Goal: Use online tool/utility: Utilize a website feature to perform a specific function

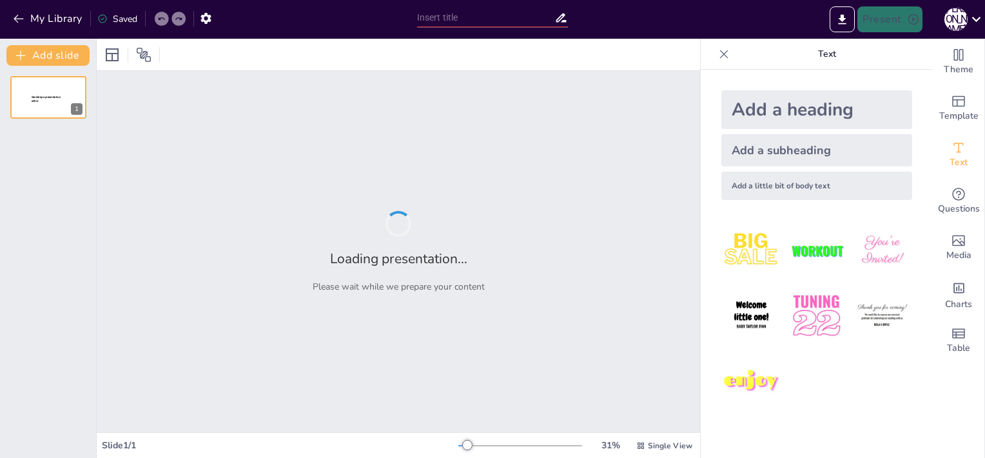
type input "Основи документації щодо особового складу: Заяви, характеристики та резюме"
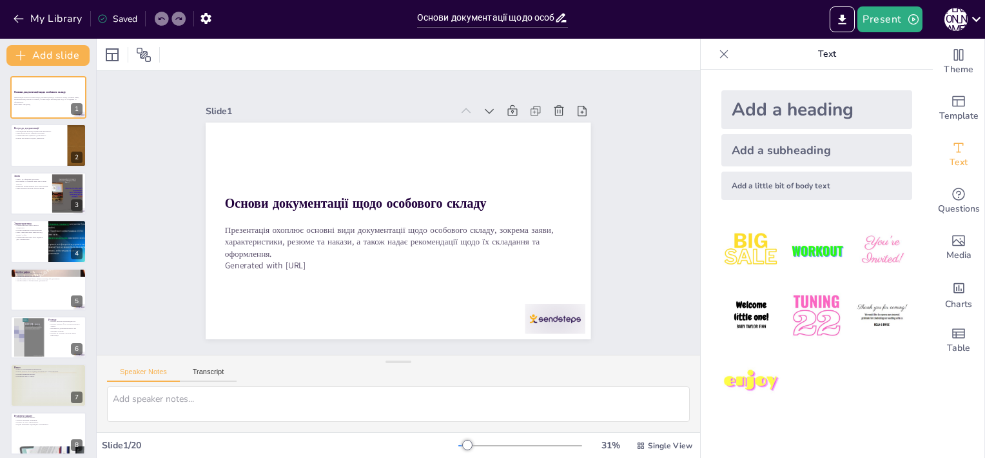
checkbox input "true"
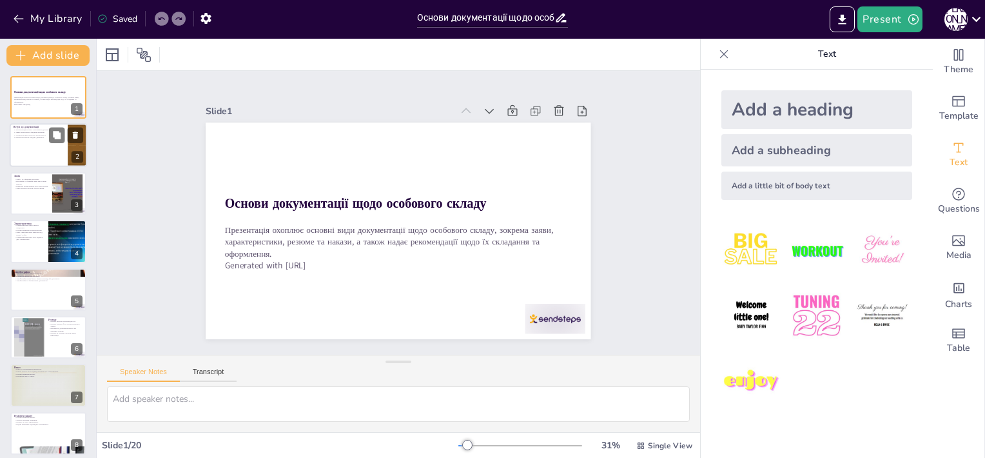
checkbox input "true"
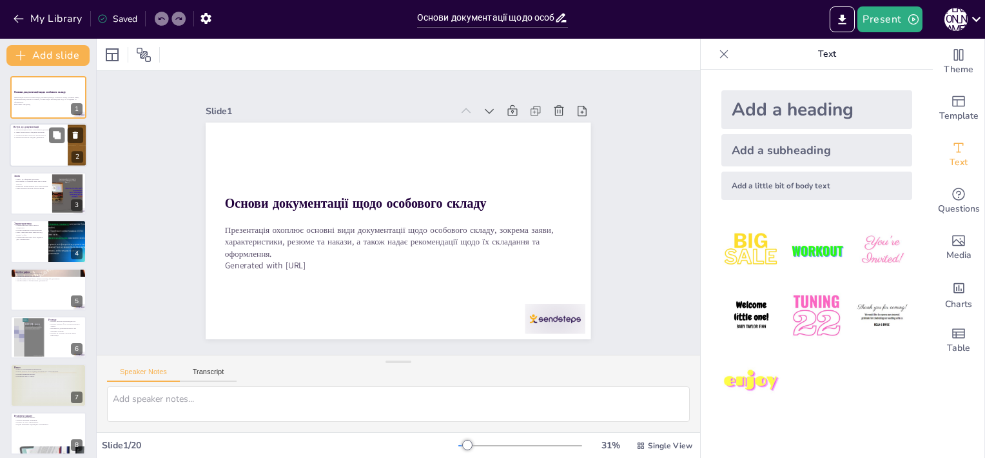
checkbox input "true"
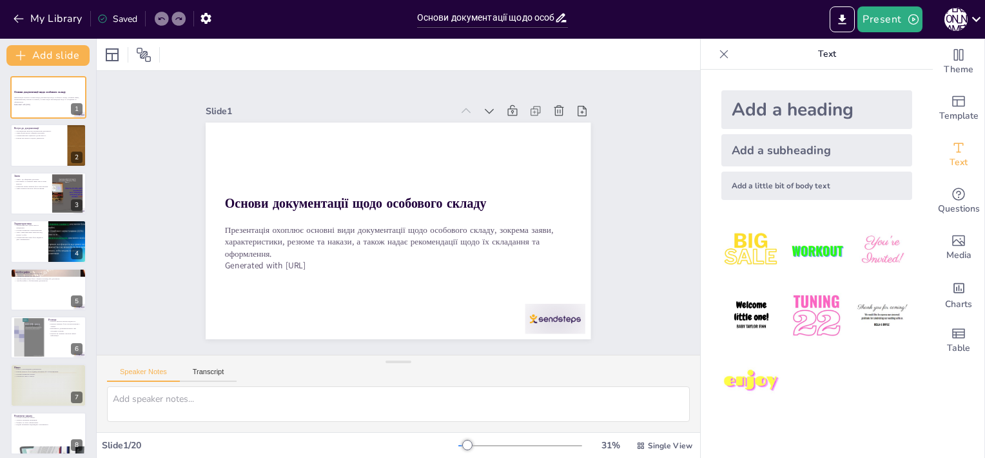
checkbox input "true"
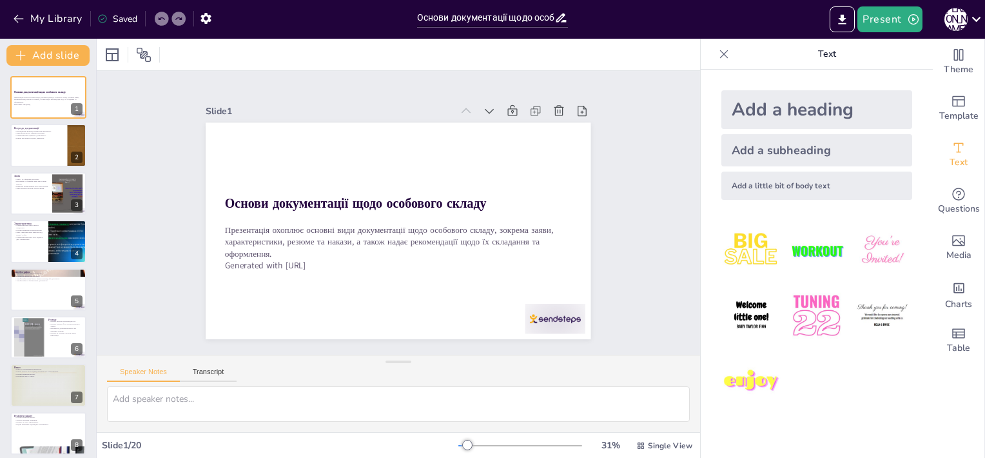
checkbox input "true"
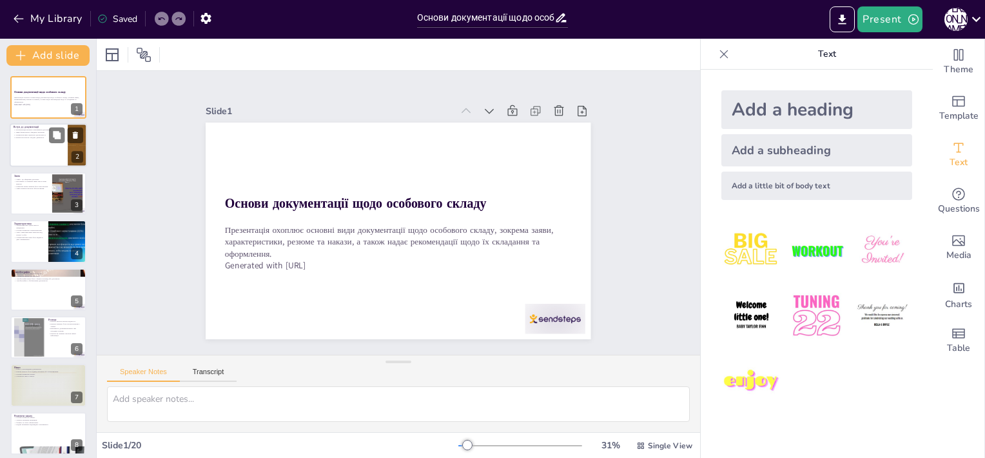
checkbox input "true"
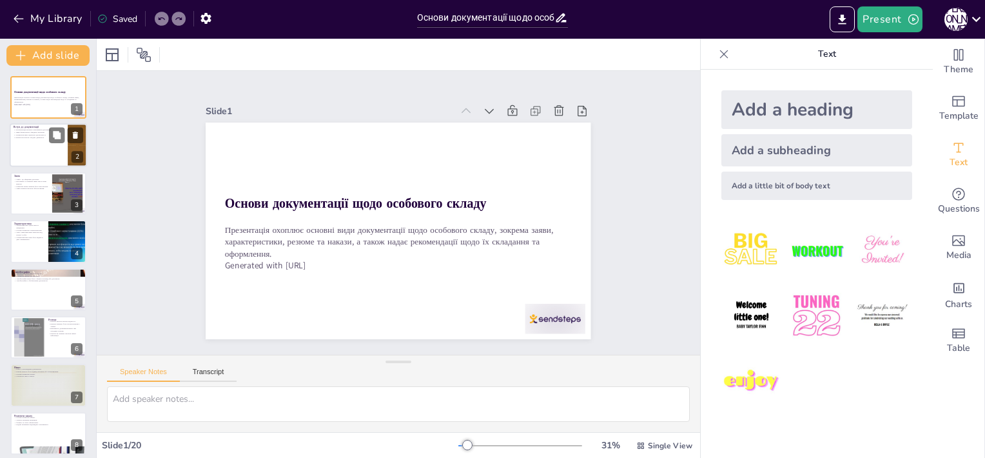
checkbox input "true"
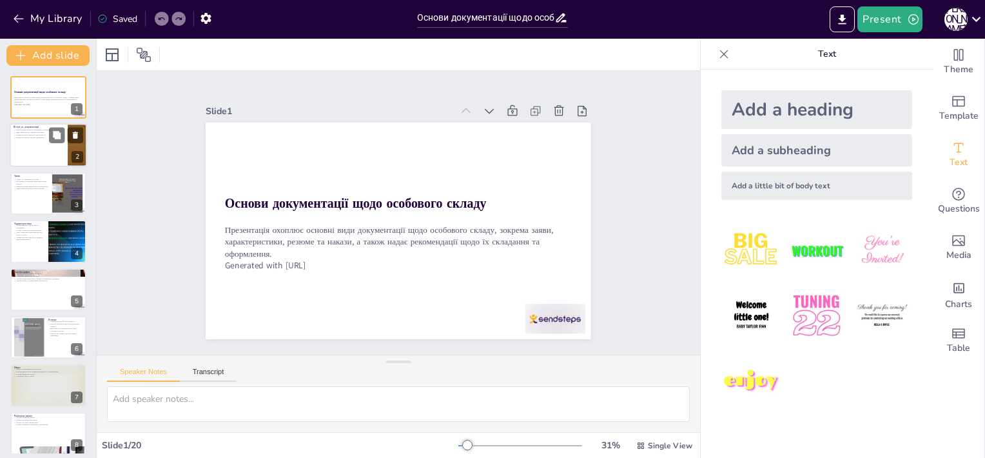
click at [34, 154] on div at bounding box center [48, 146] width 77 height 44
checkbox input "true"
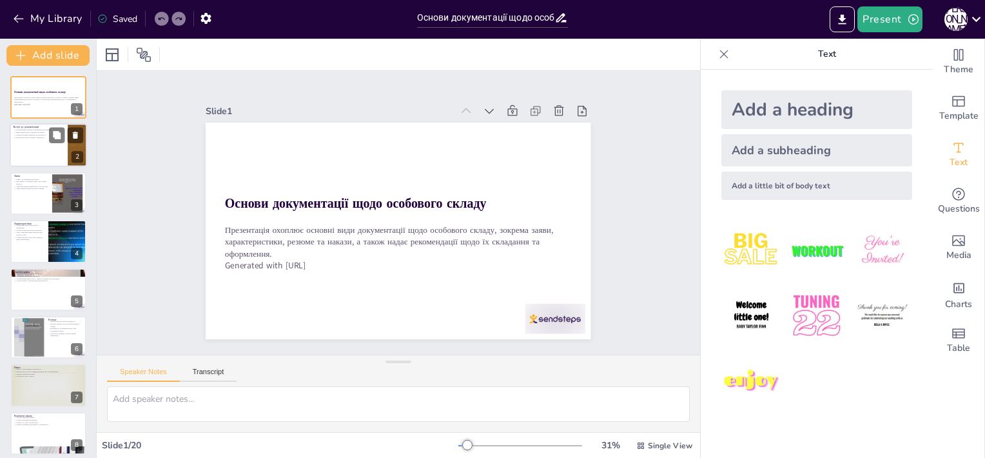
checkbox input "true"
type textarea "Різноманітність документів є важливою, оскільки кожен з них виконує специфічну …"
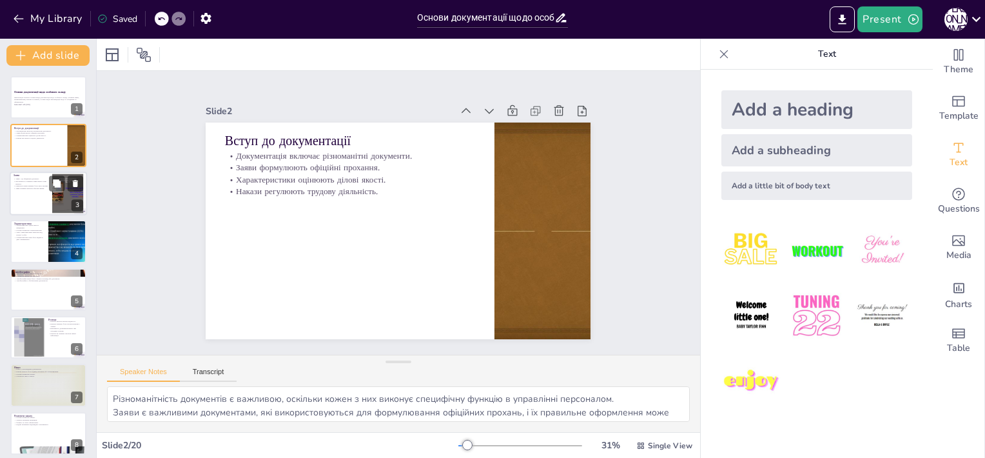
checkbox input "true"
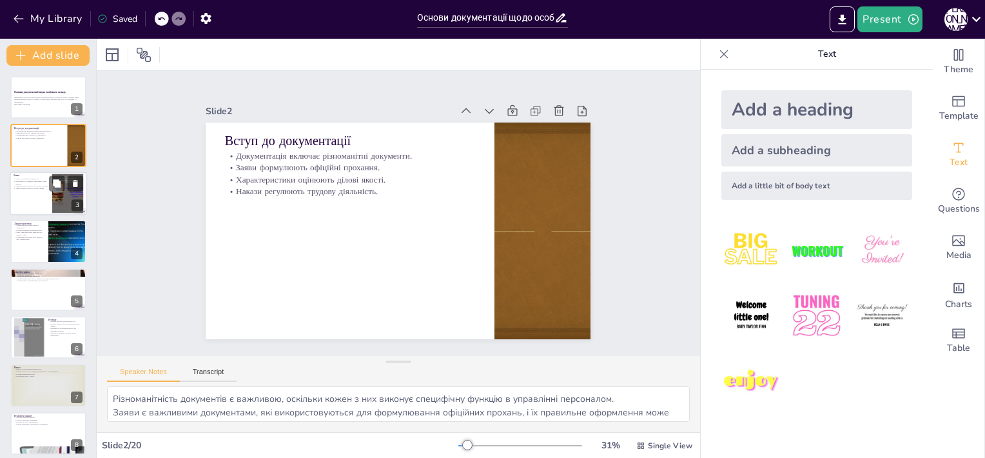
checkbox input "true"
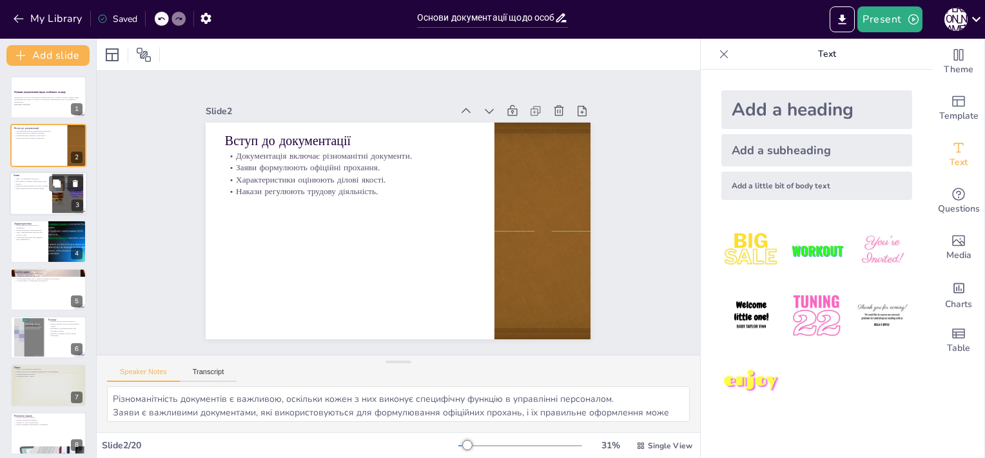
checkbox input "true"
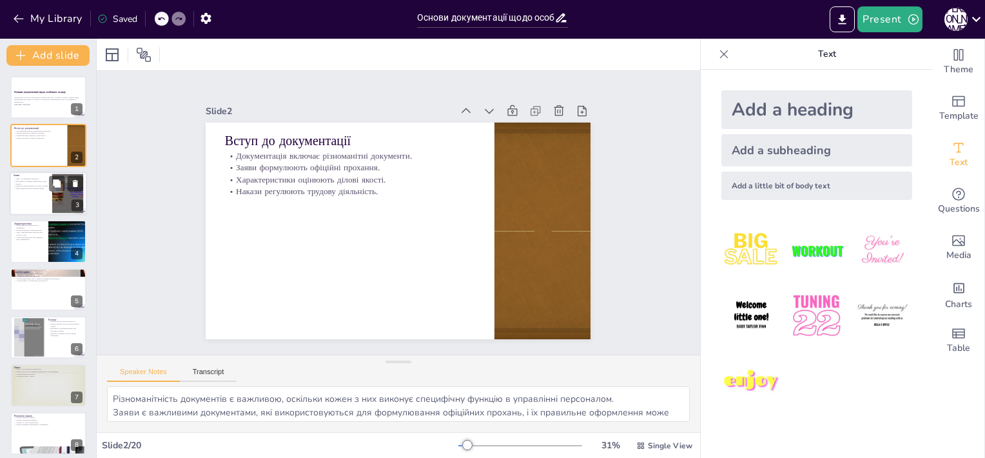
checkbox input "true"
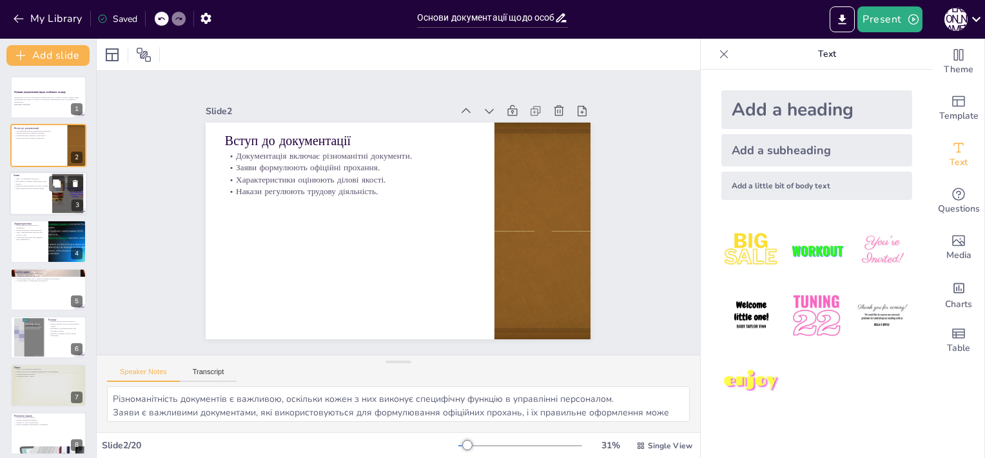
checkbox input "true"
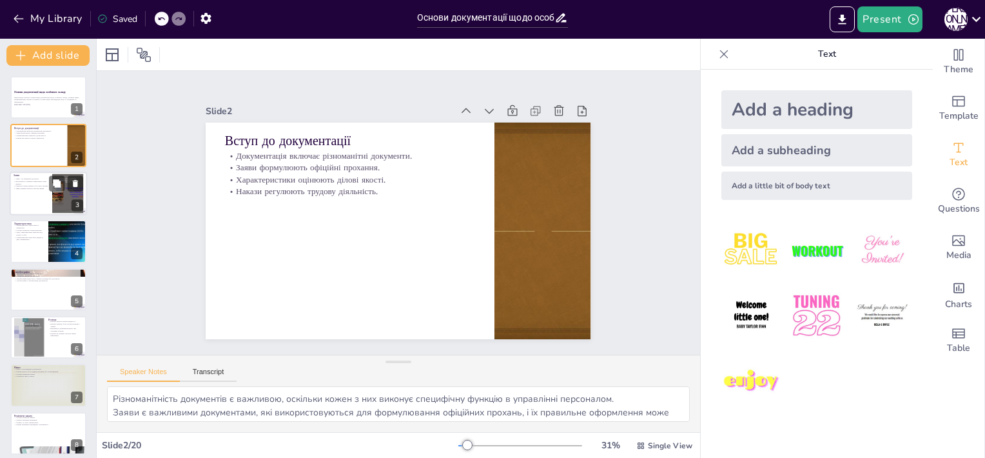
checkbox input "true"
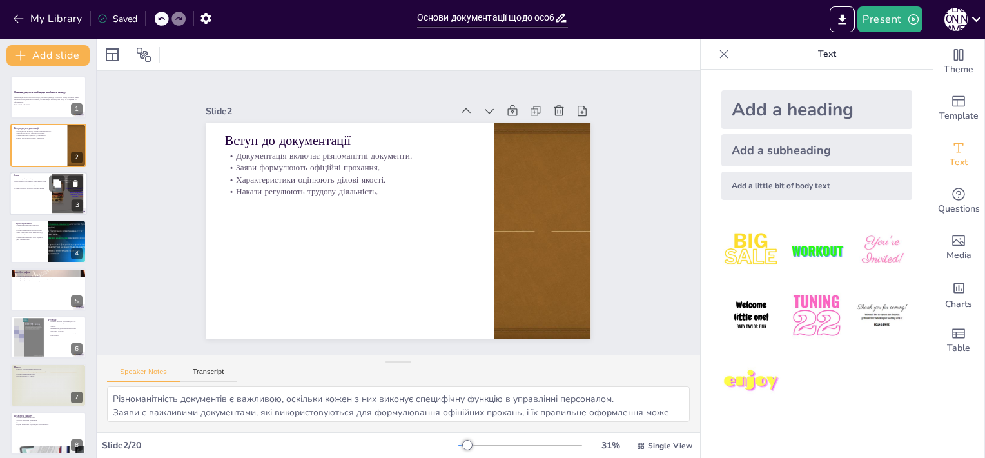
checkbox input "true"
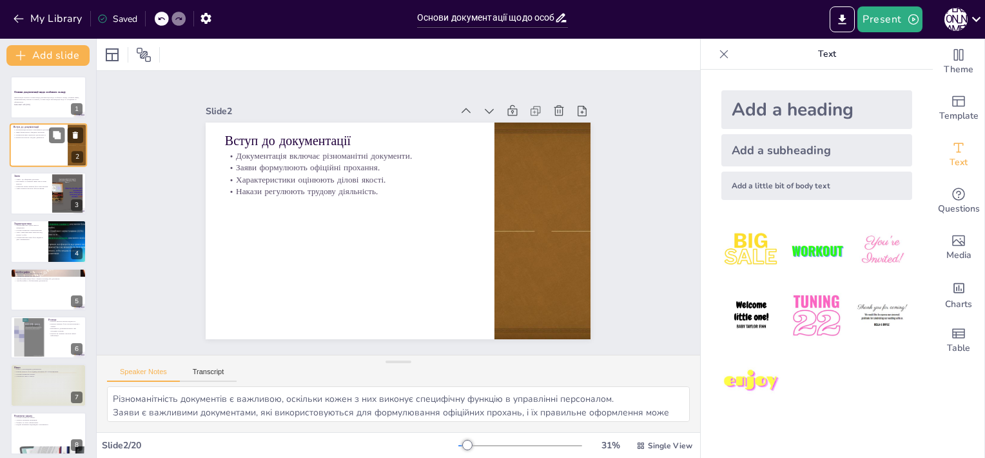
checkbox input "true"
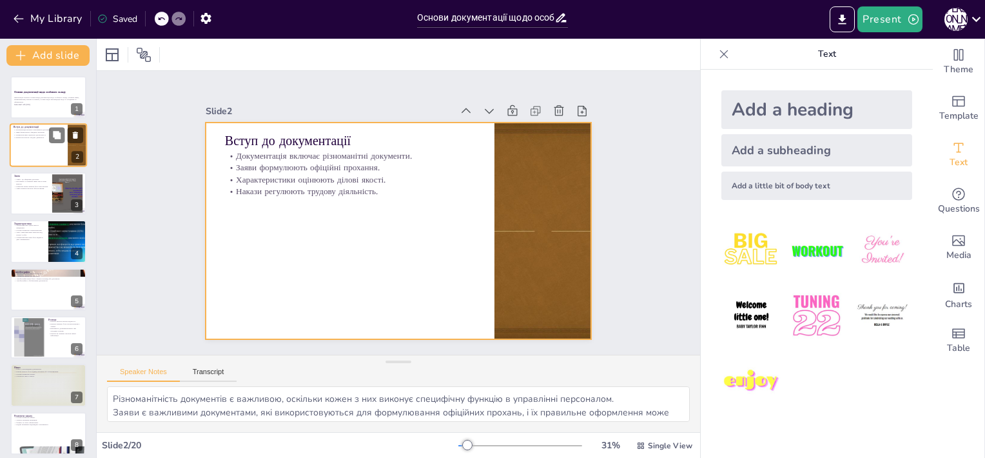
click at [34, 148] on div at bounding box center [48, 146] width 77 height 44
checkbox input "true"
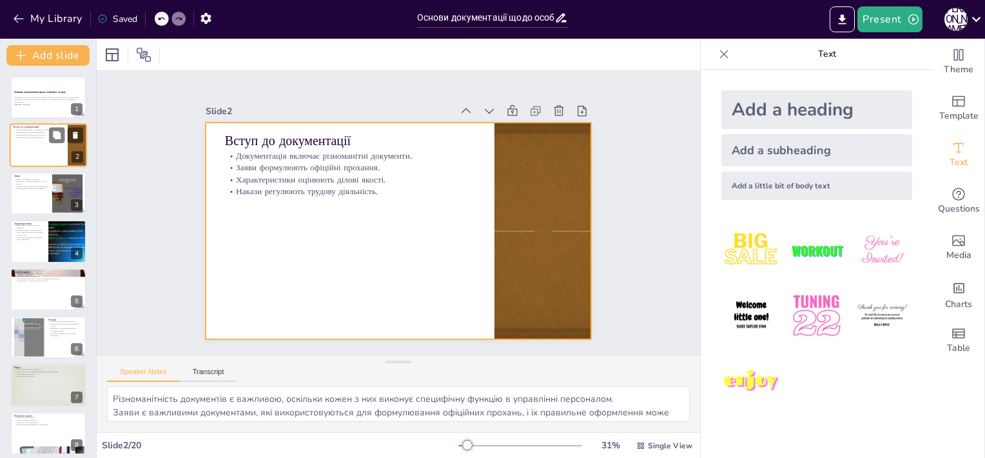
checkbox input "true"
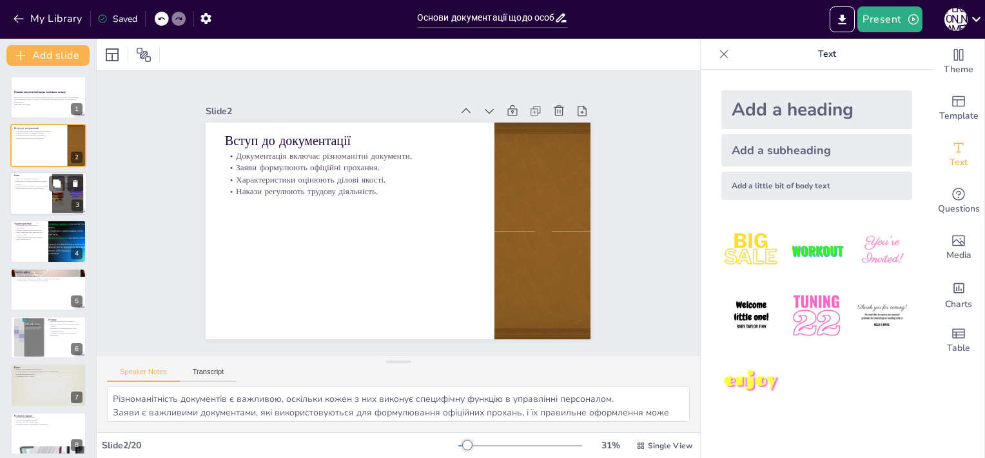
checkbox input "true"
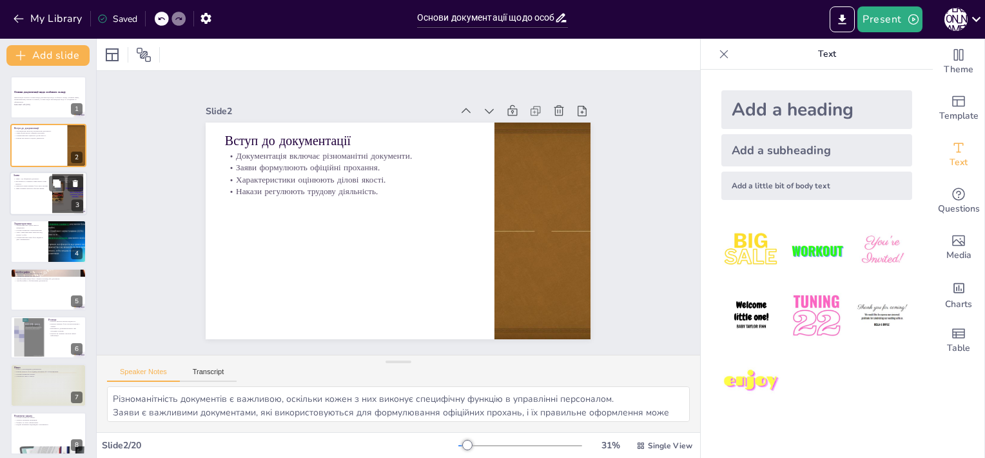
checkbox input "true"
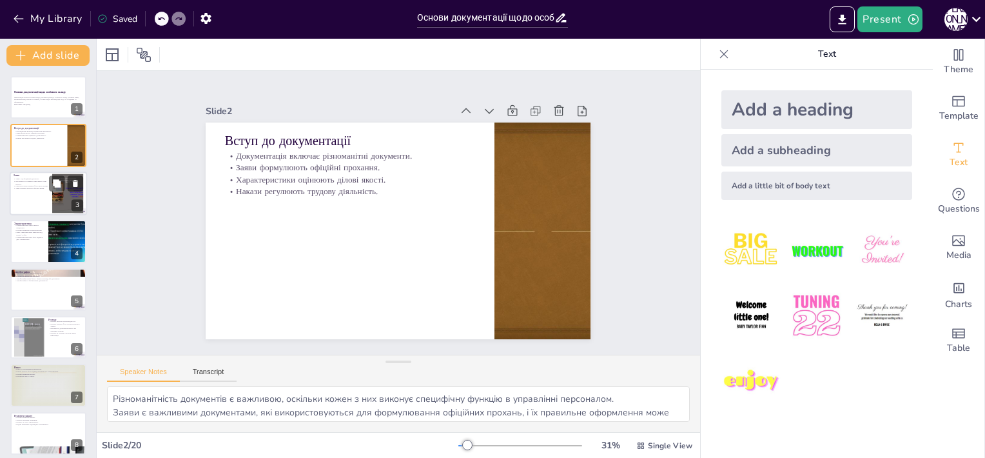
checkbox input "true"
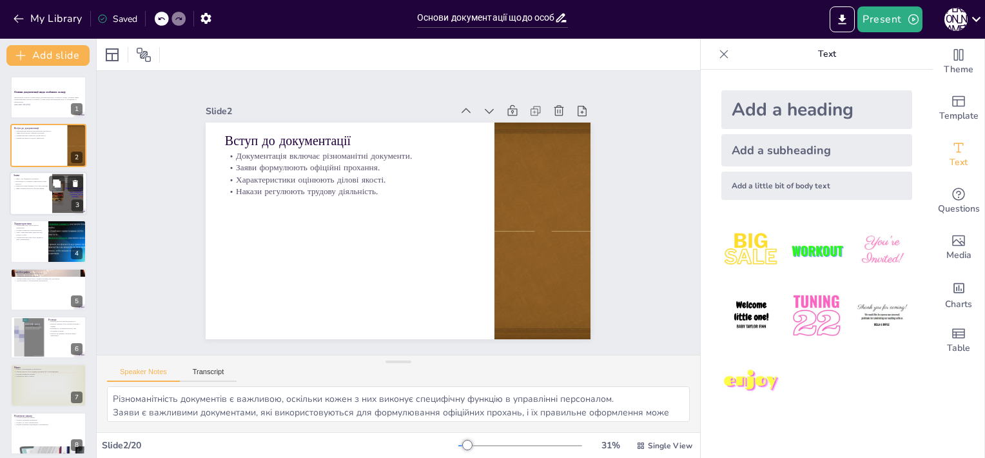
checkbox input "true"
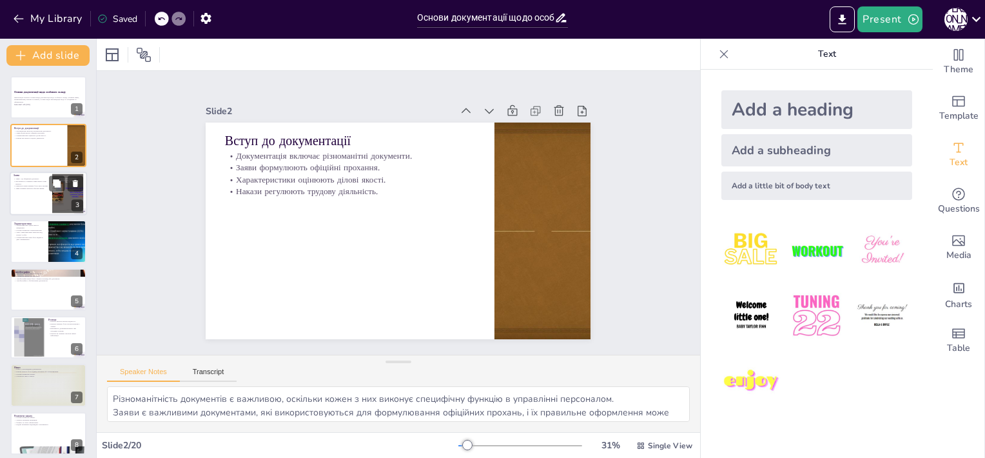
checkbox input "true"
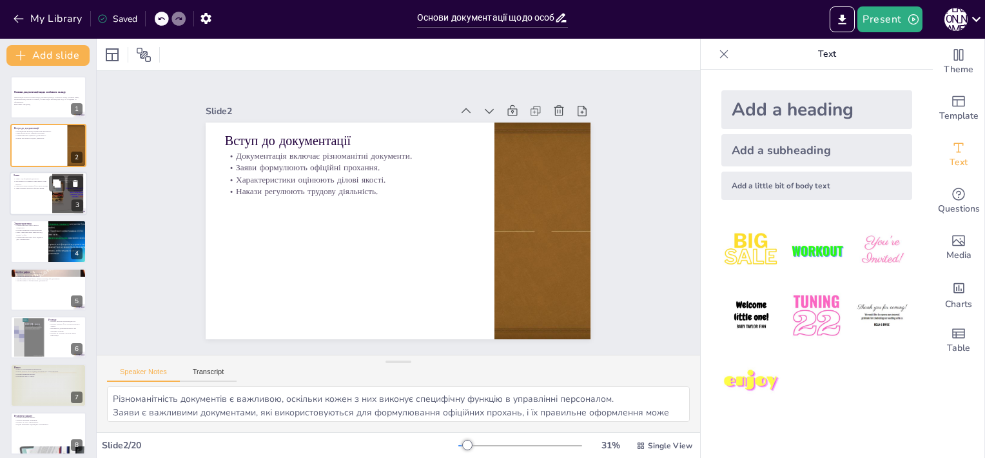
checkbox input "true"
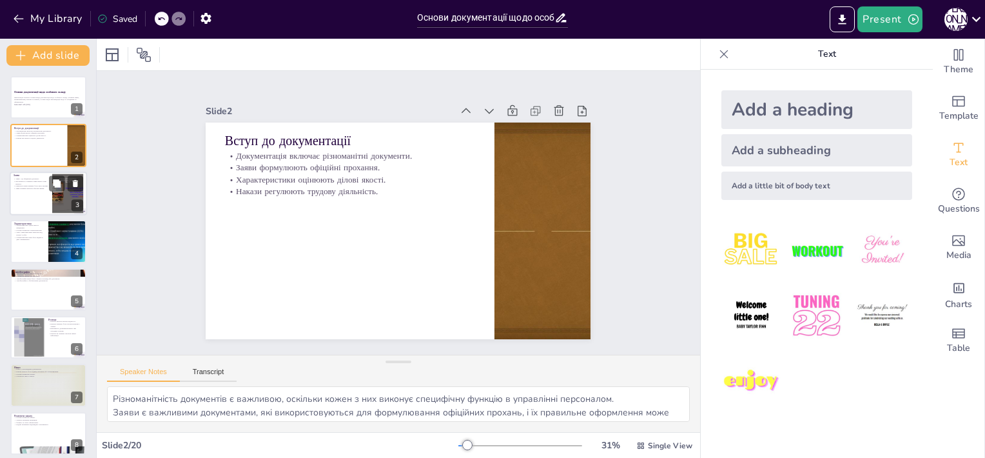
click at [41, 204] on div at bounding box center [48, 193] width 77 height 44
checkbox input "true"
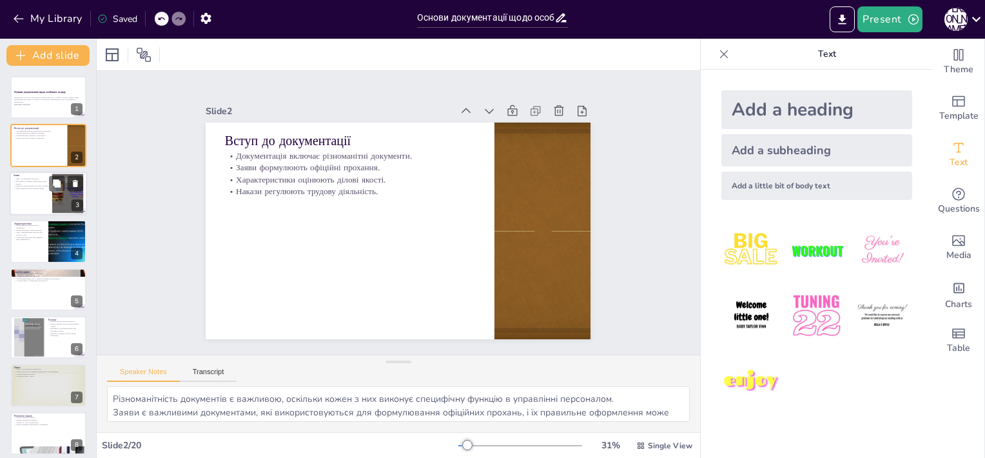
checkbox input "true"
type textarea "Офіційний характер заяви підкреслює важливість правильного її оформлення та дот…"
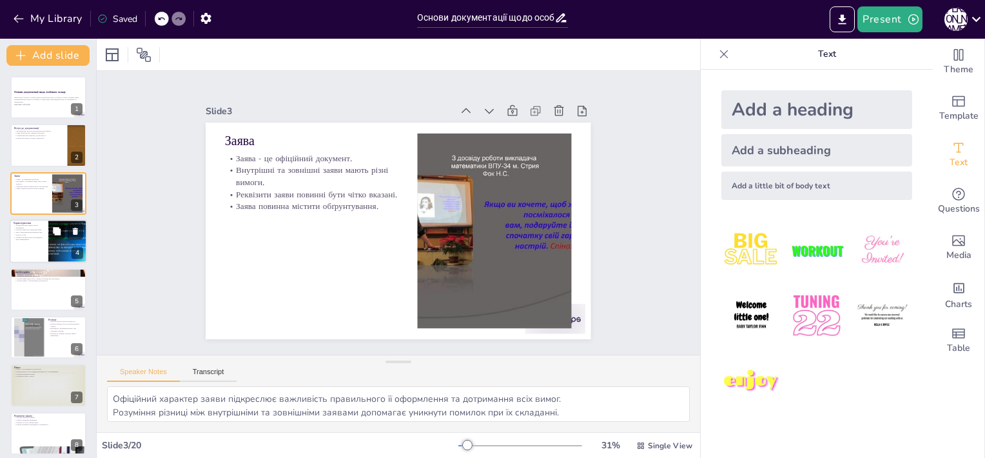
checkbox input "true"
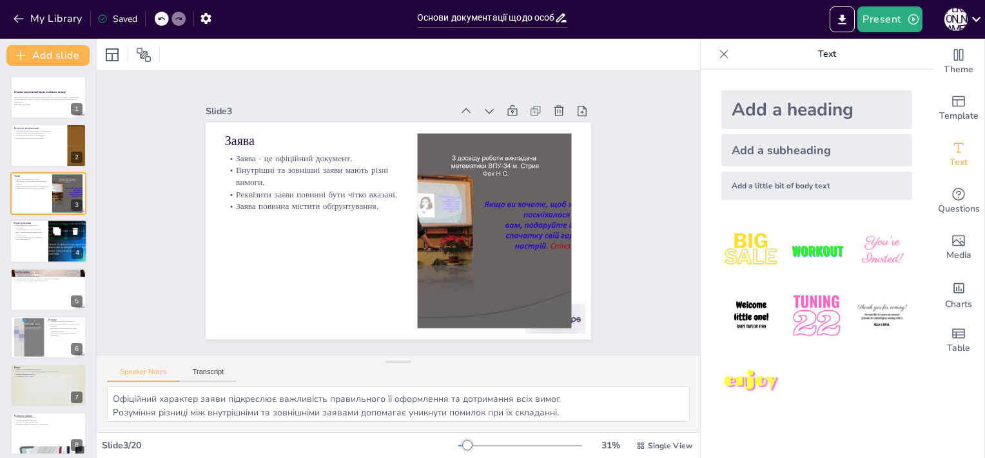
checkbox input "true"
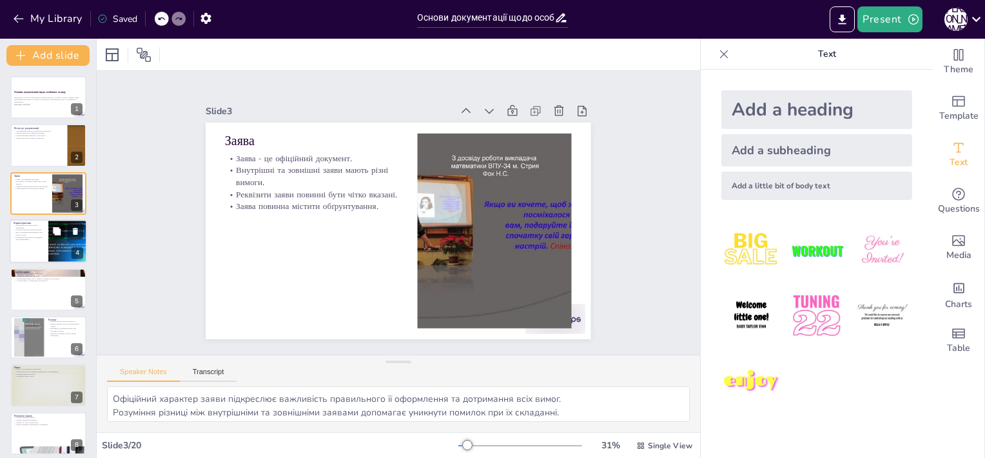
checkbox input "true"
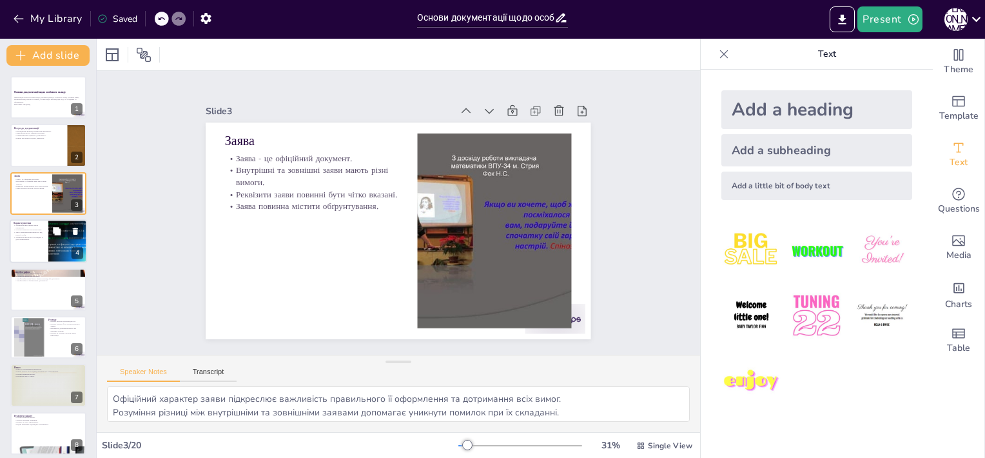
checkbox input "true"
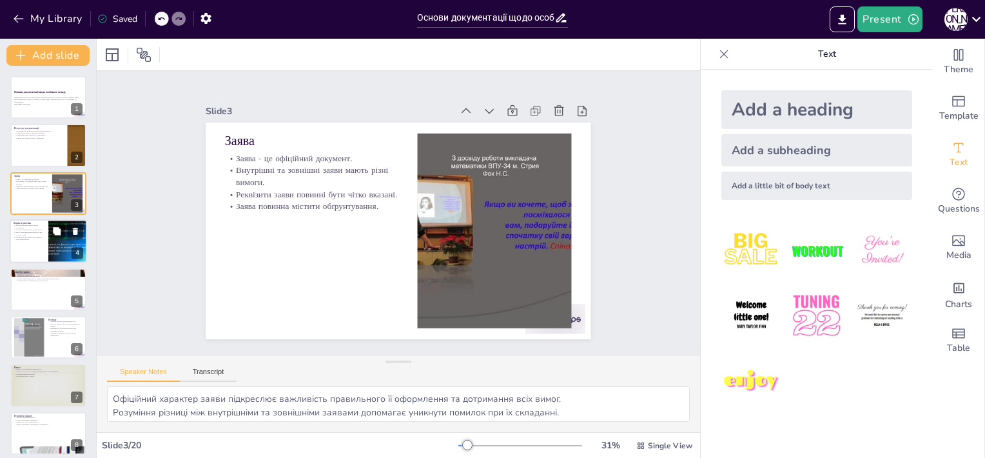
checkbox input "true"
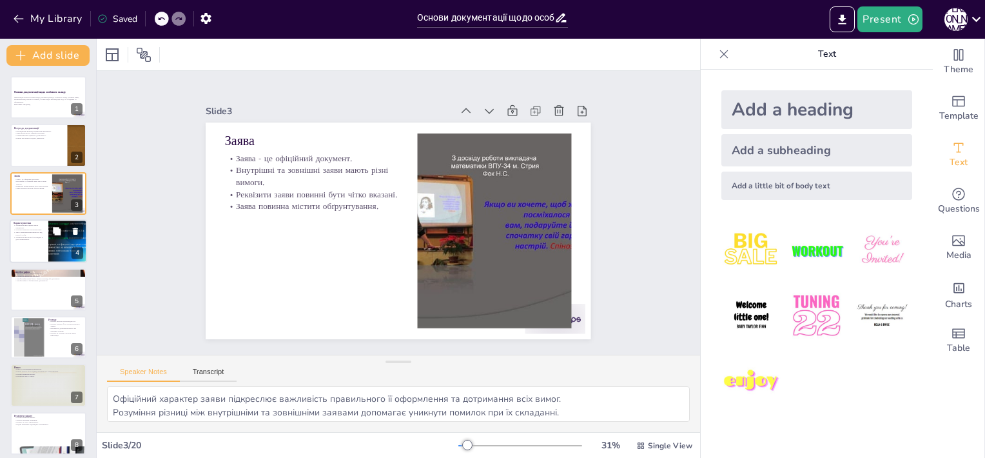
checkbox input "true"
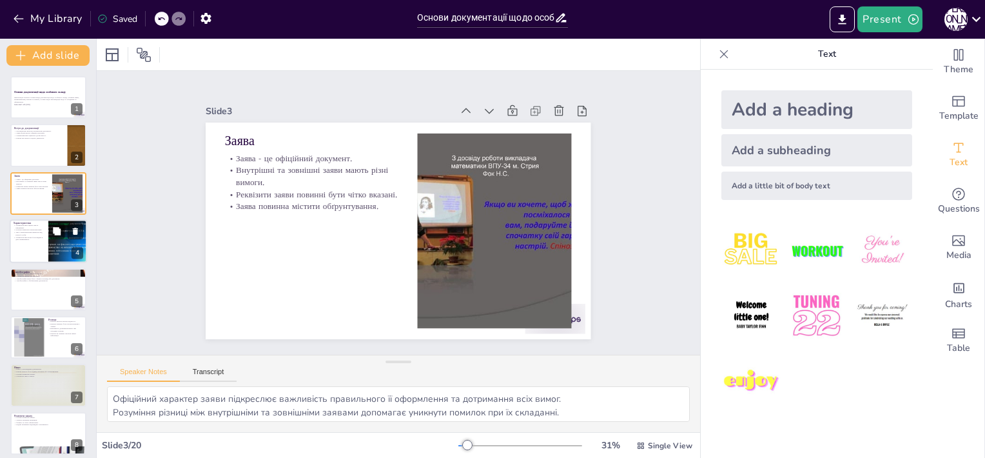
click at [35, 246] on div at bounding box center [48, 241] width 77 height 44
checkbox input "true"
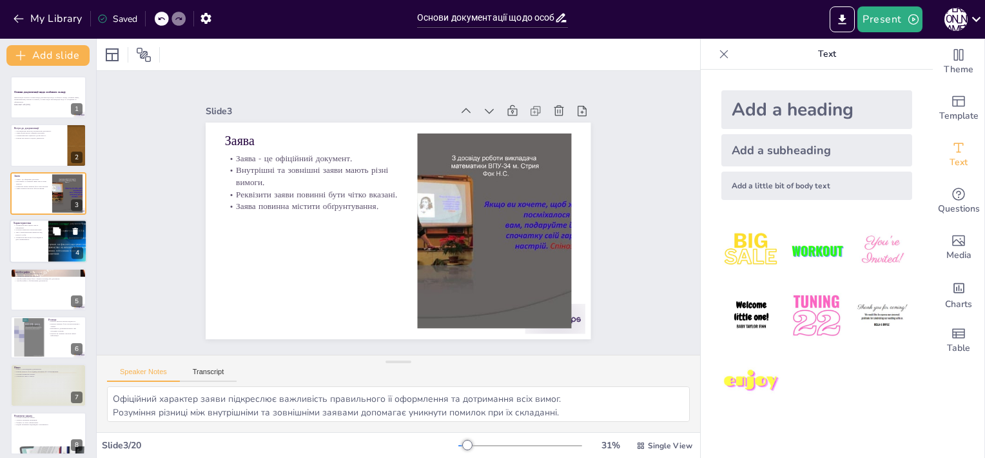
checkbox input "true"
type textarea "Оцінка працівника через характеристику є важливим елементом для його професійно…"
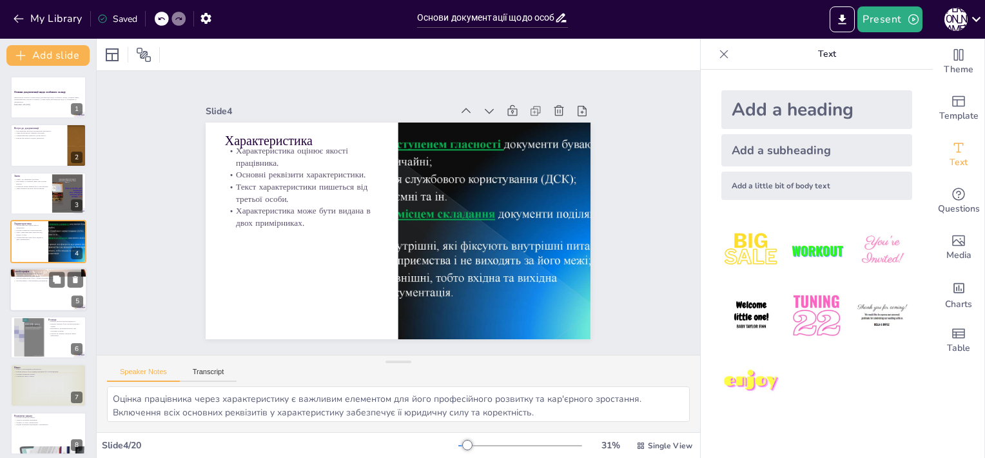
checkbox input "true"
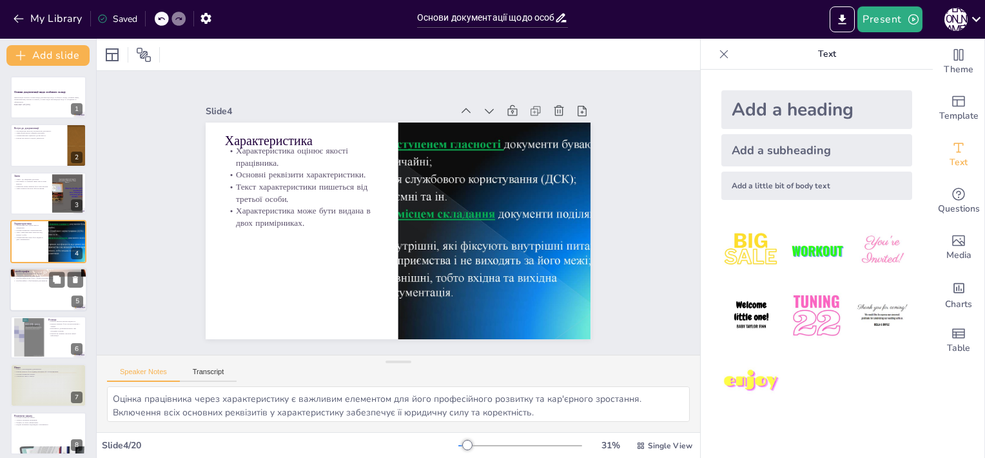
checkbox input "true"
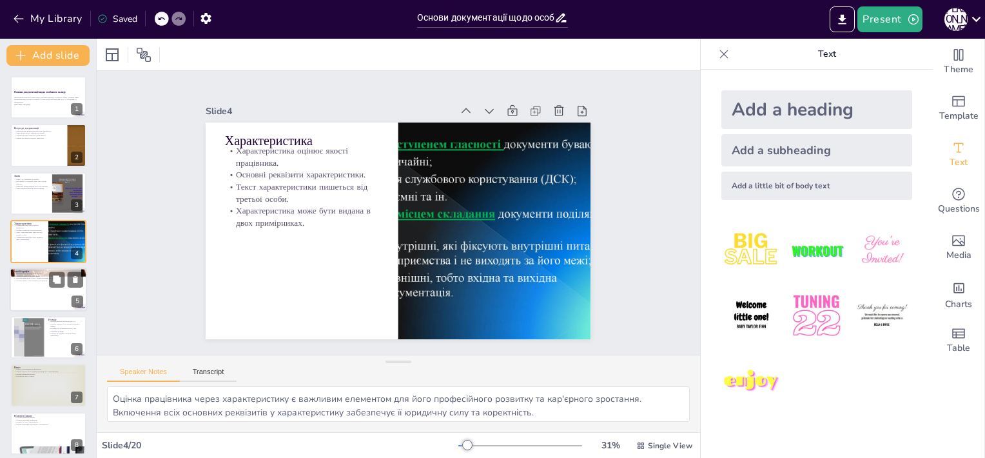
checkbox input "true"
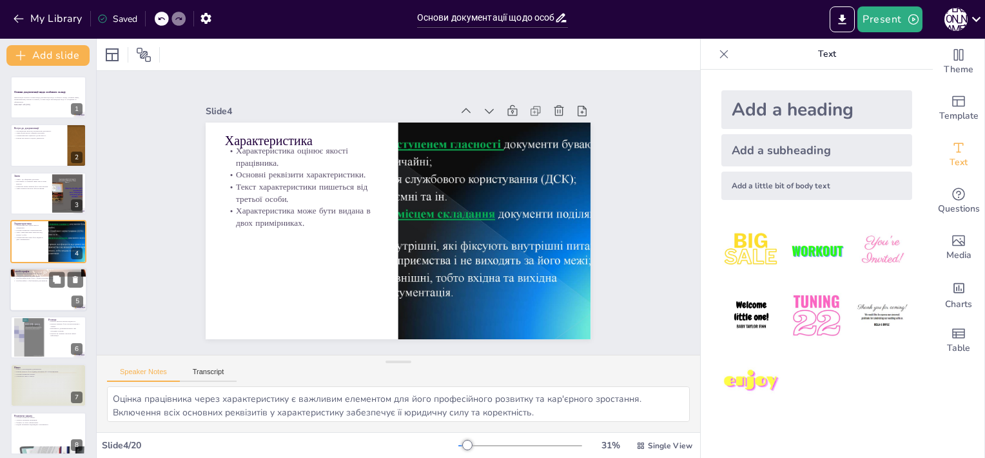
checkbox input "true"
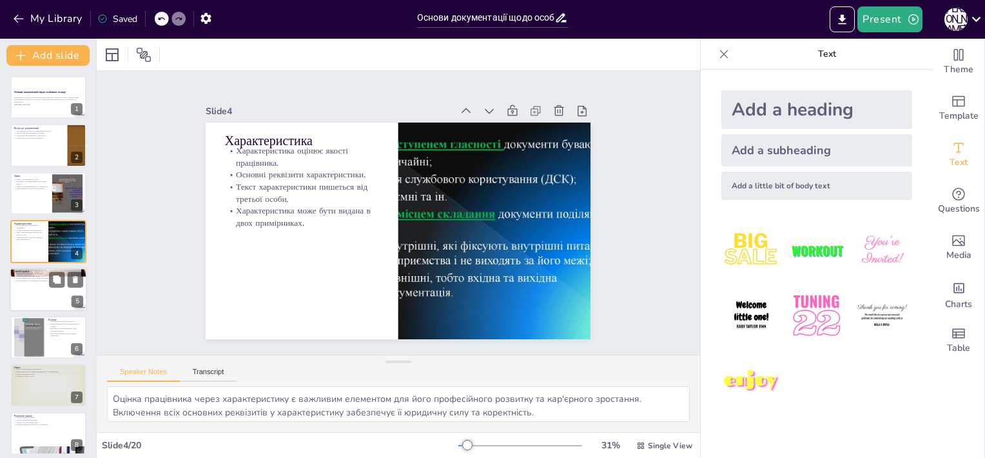
click at [51, 299] on div at bounding box center [48, 289] width 77 height 44
checkbox input "true"
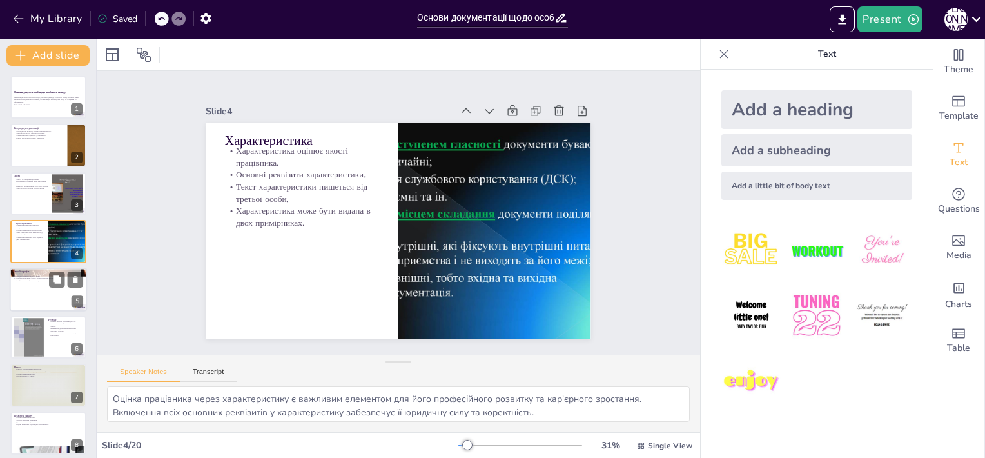
checkbox input "true"
type textarea "Опис життя у автобіографії є важливим для розуміння особистості та досвіду канд…"
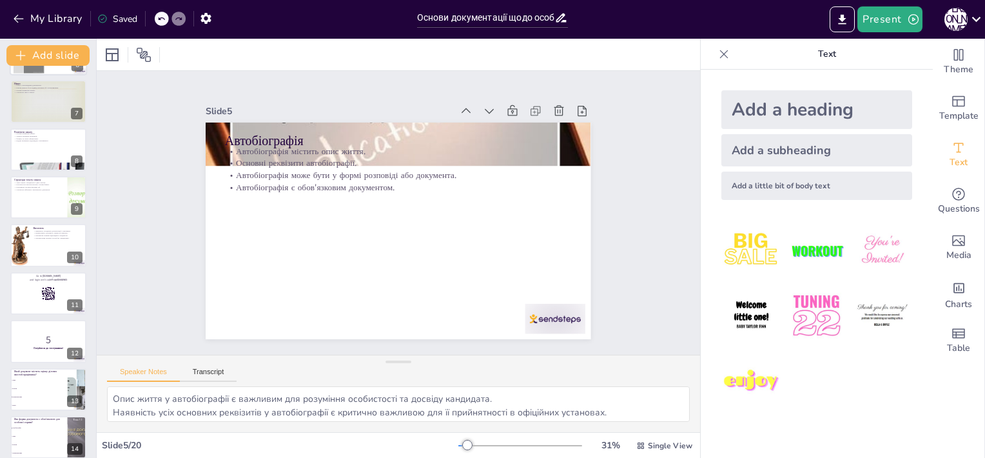
scroll to position [285, 0]
checkbox input "true"
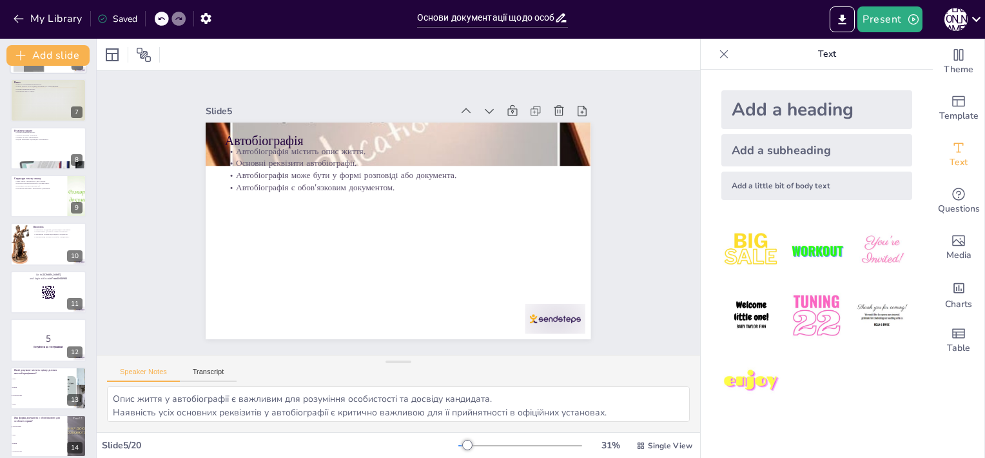
checkbox input "true"
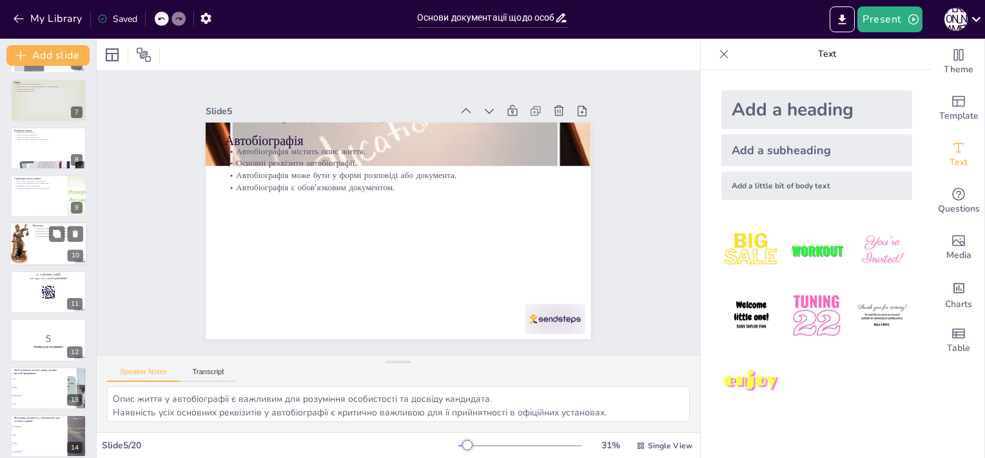
checkbox input "true"
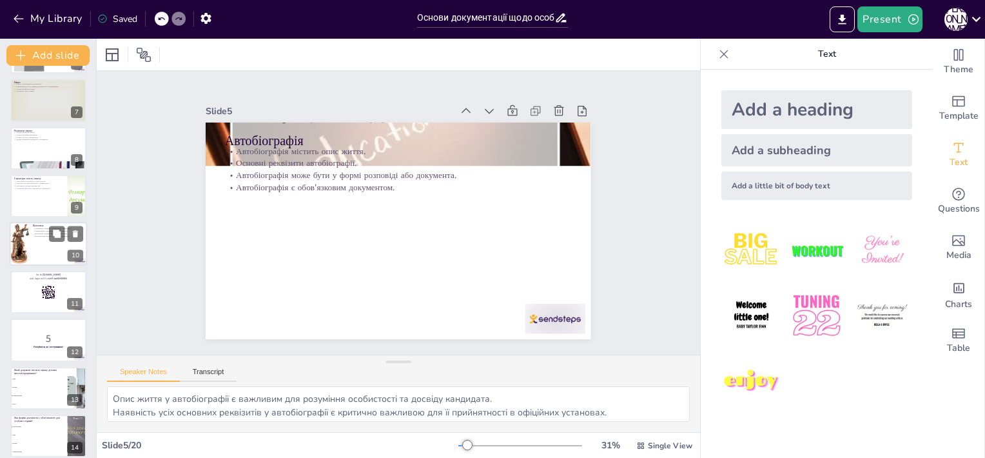
checkbox input "true"
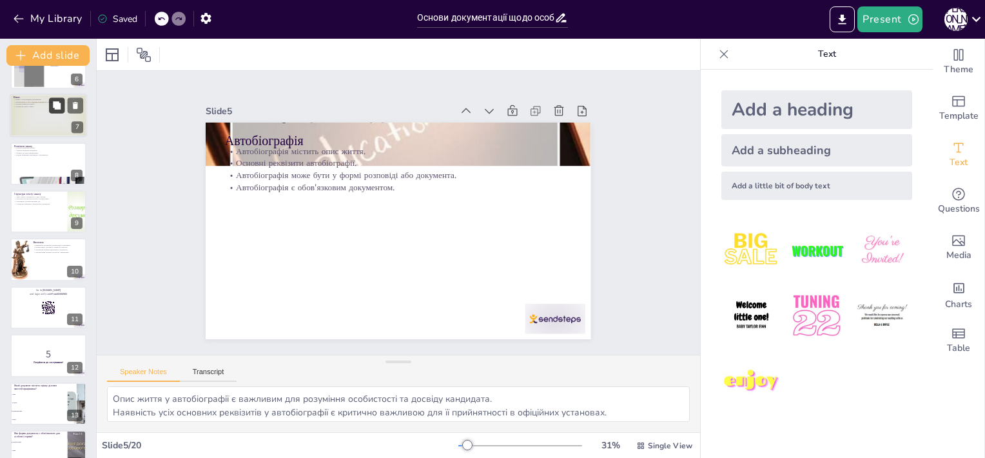
scroll to position [156, 0]
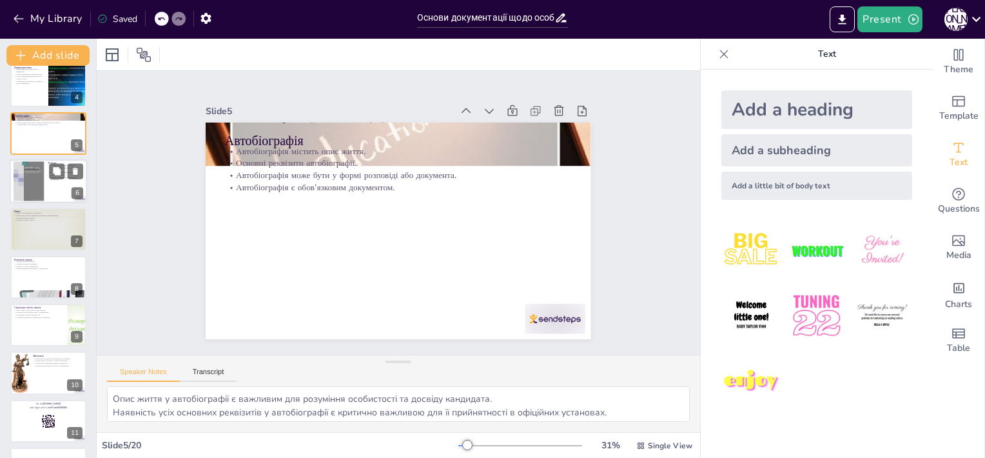
click at [46, 179] on div at bounding box center [48, 181] width 77 height 44
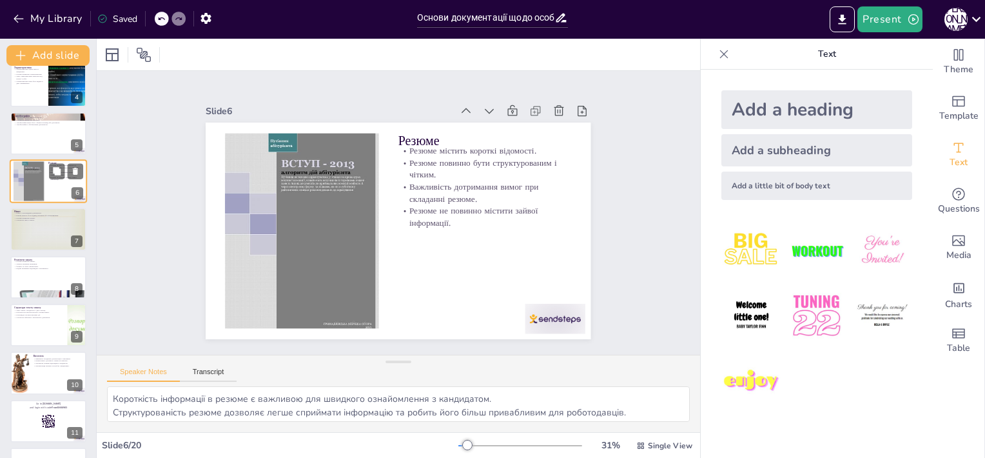
scroll to position [75, 0]
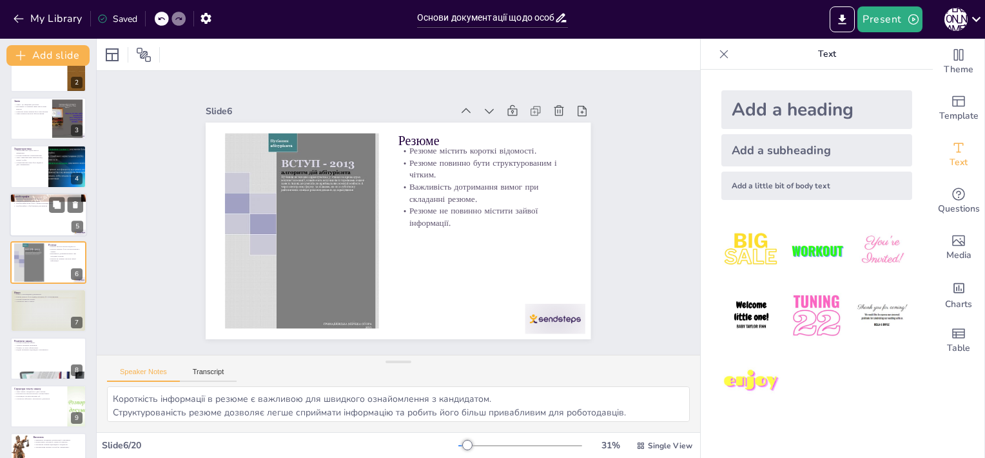
click at [43, 217] on div at bounding box center [48, 215] width 77 height 44
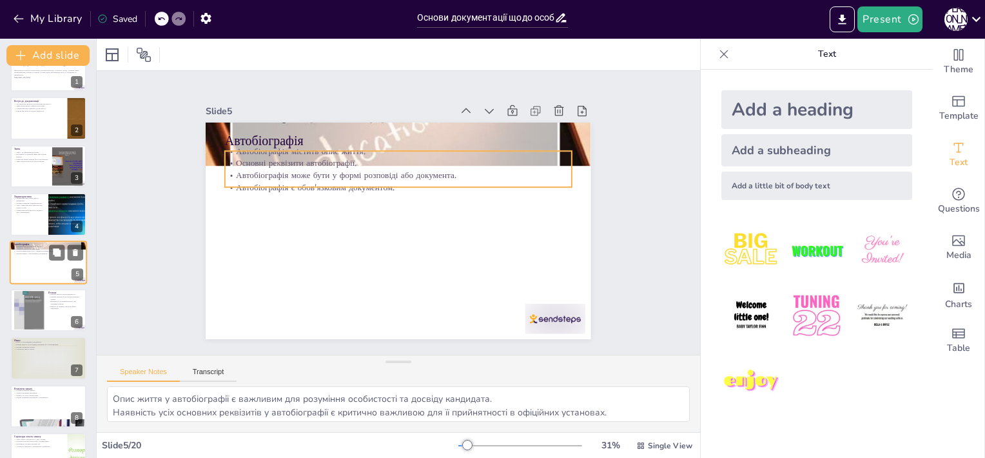
click at [43, 247] on p "Основні реквізити автобіографії." at bounding box center [49, 248] width 70 height 3
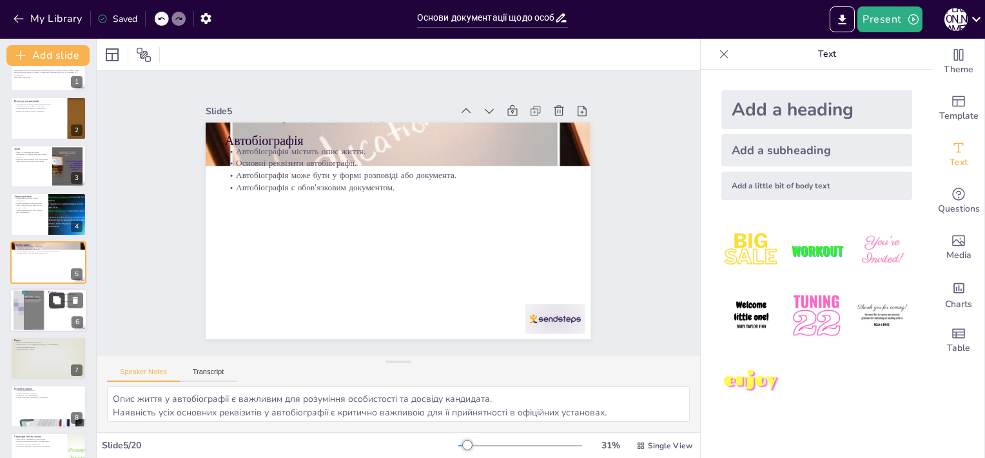
click at [56, 298] on icon at bounding box center [57, 300] width 8 height 8
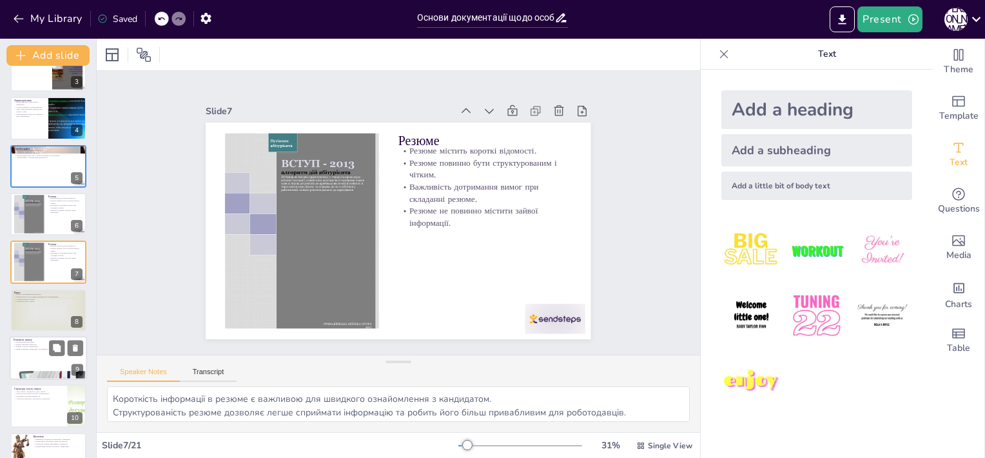
click at [48, 349] on p "Підпис керівника підтверджує легітимність." at bounding box center [49, 349] width 70 height 3
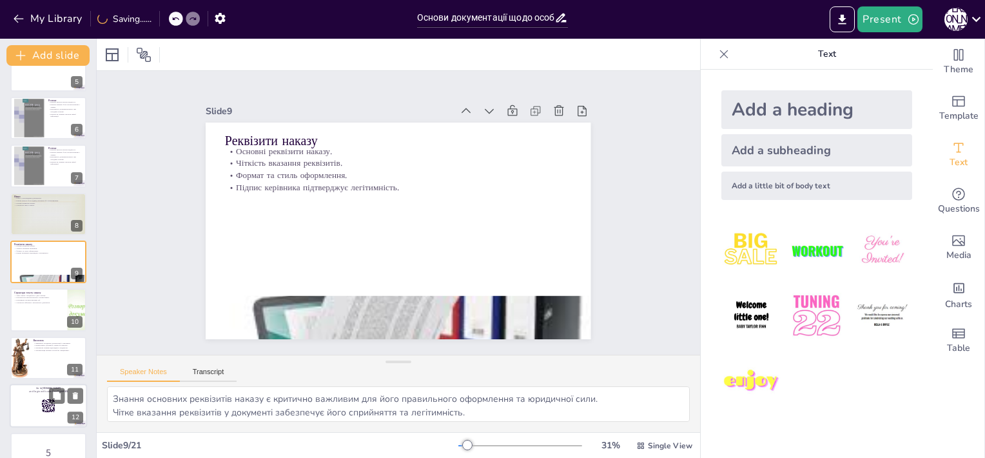
click at [41, 386] on p "Go to [DOMAIN_NAME]" at bounding box center [49, 388] width 70 height 4
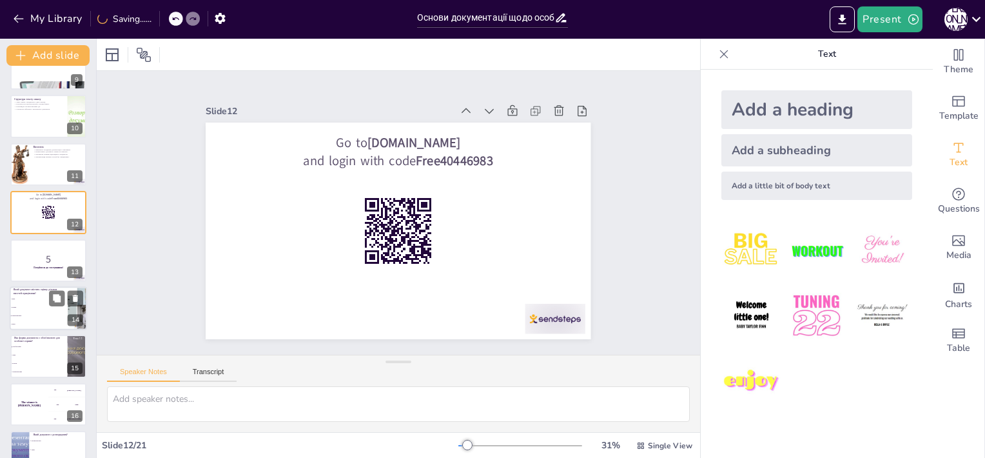
scroll to position [492, 0]
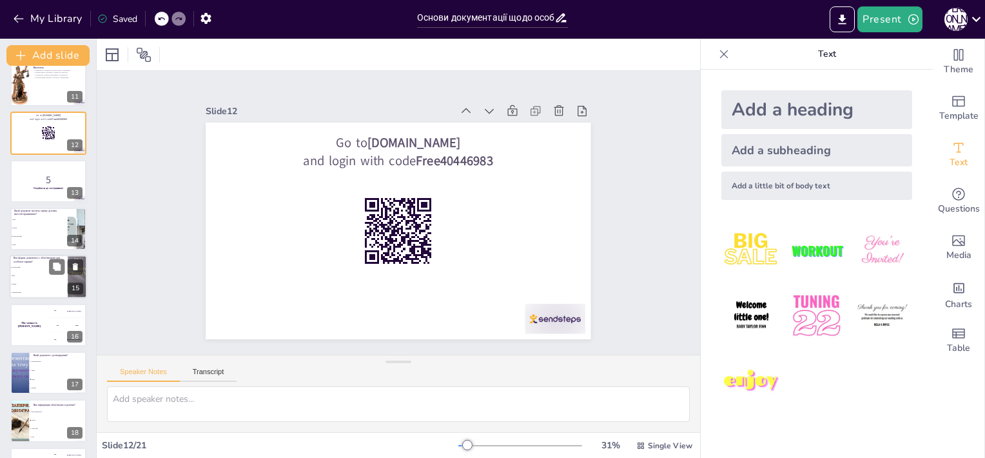
click at [33, 273] on li "Заява" at bounding box center [39, 276] width 58 height 8
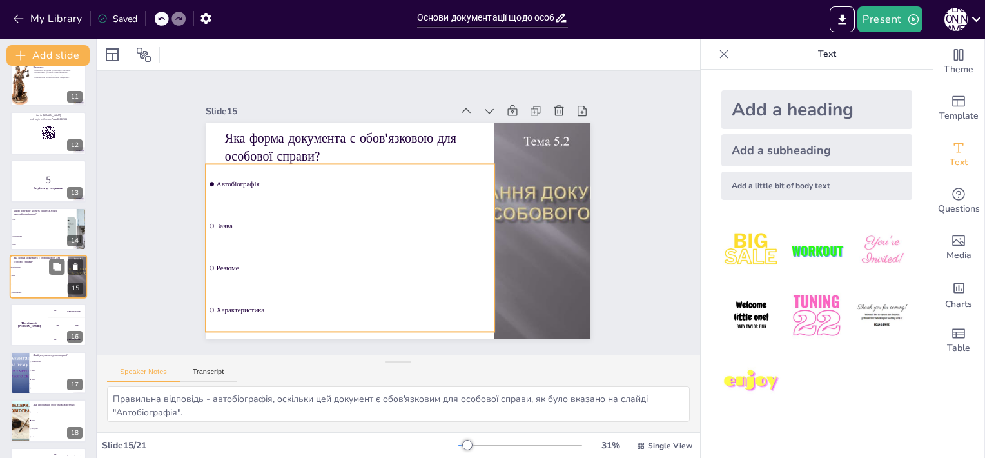
scroll to position [507, 0]
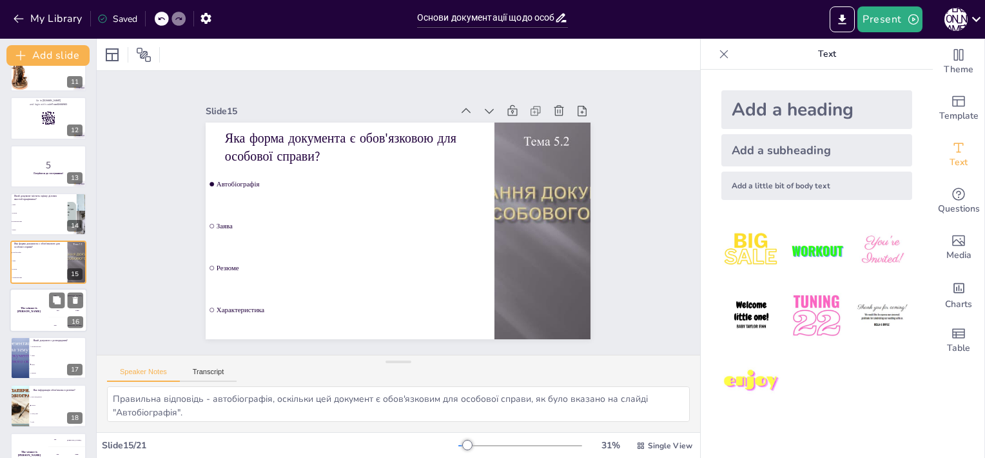
click at [41, 307] on div "The winner is [PERSON_NAME]" at bounding box center [29, 310] width 39 height 44
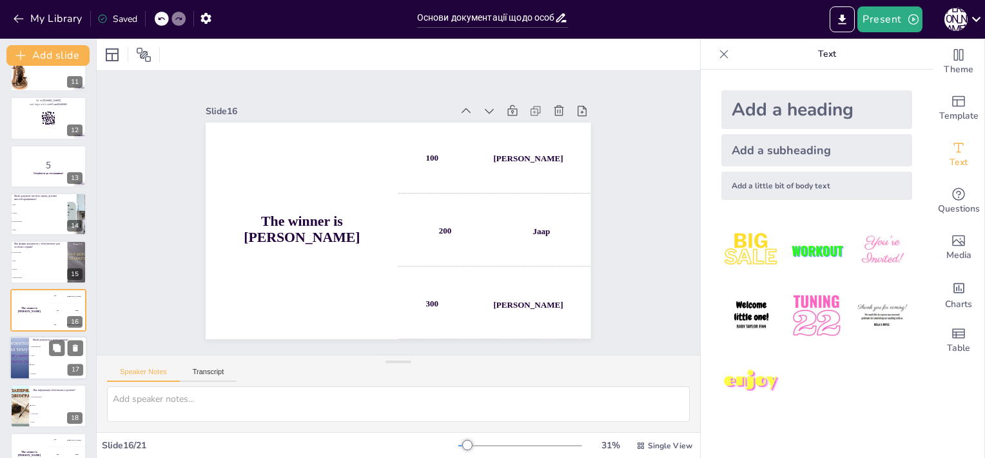
scroll to position [554, 0]
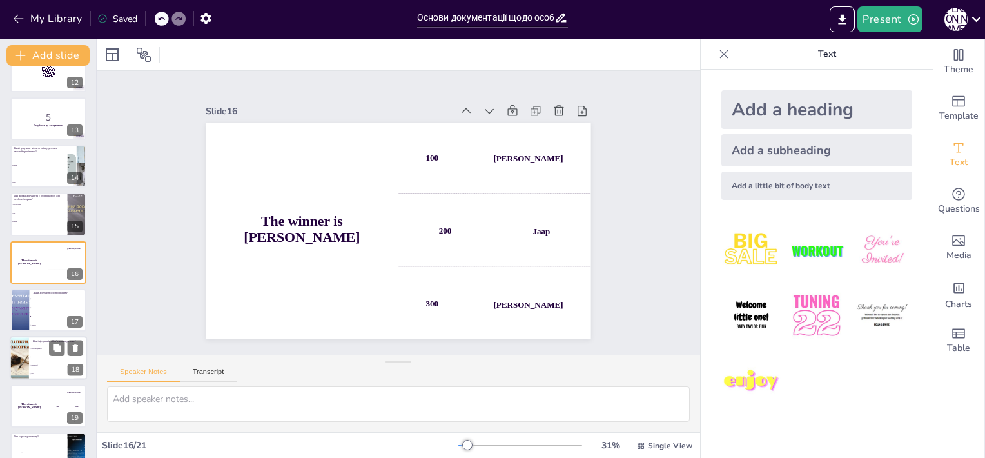
click at [44, 357] on li "Освіта" at bounding box center [58, 357] width 58 height 8
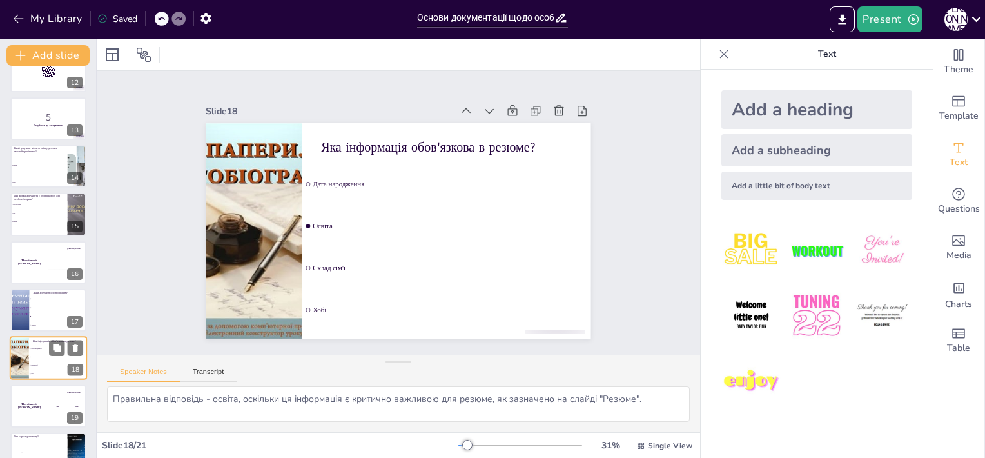
scroll to position [630, 0]
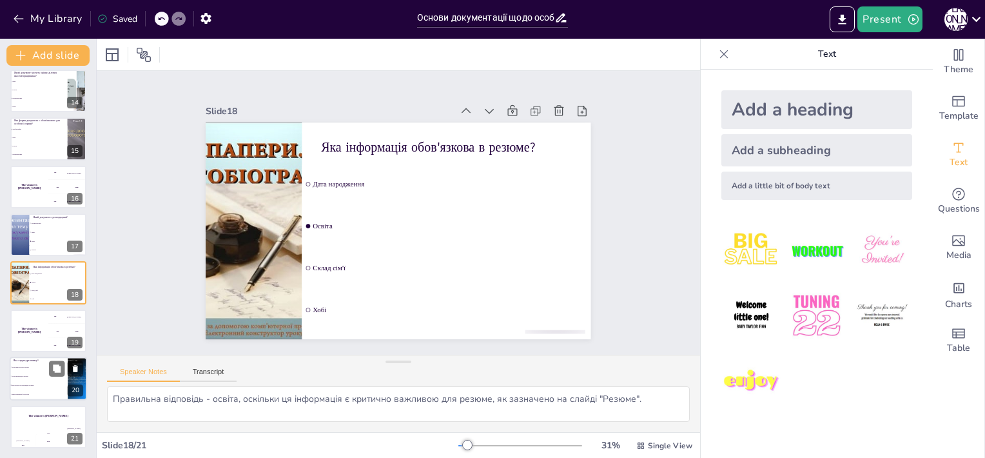
click at [44, 393] on span "Немає конкретної структури" at bounding box center [39, 394] width 55 height 2
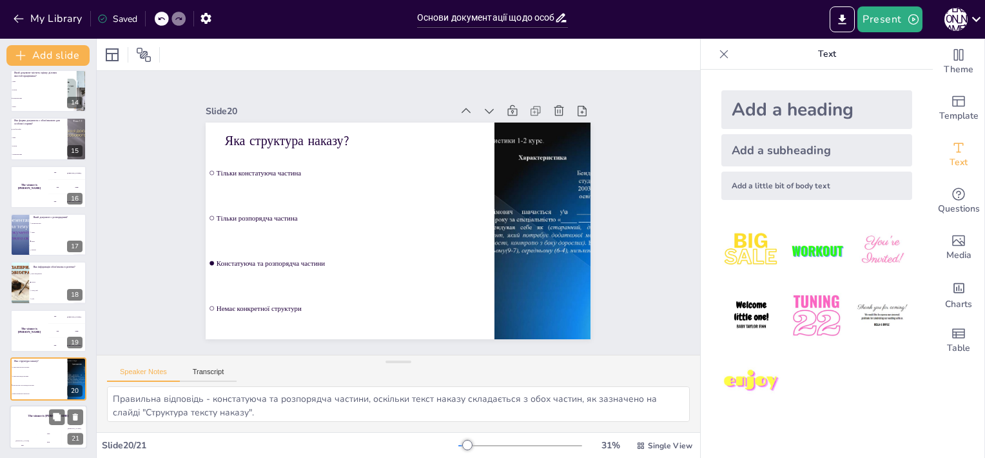
click at [43, 428] on div "Jaap 200" at bounding box center [48, 438] width 26 height 22
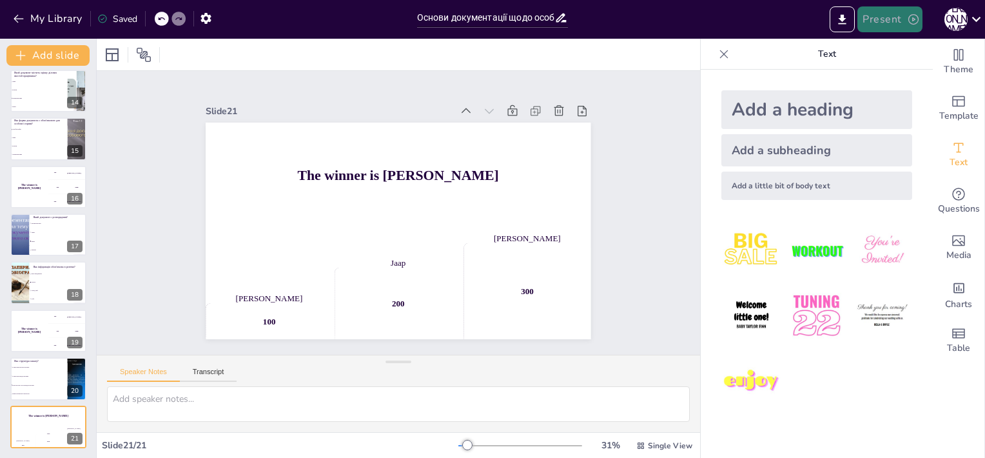
click at [888, 18] on button "Present" at bounding box center [889, 19] width 64 height 26
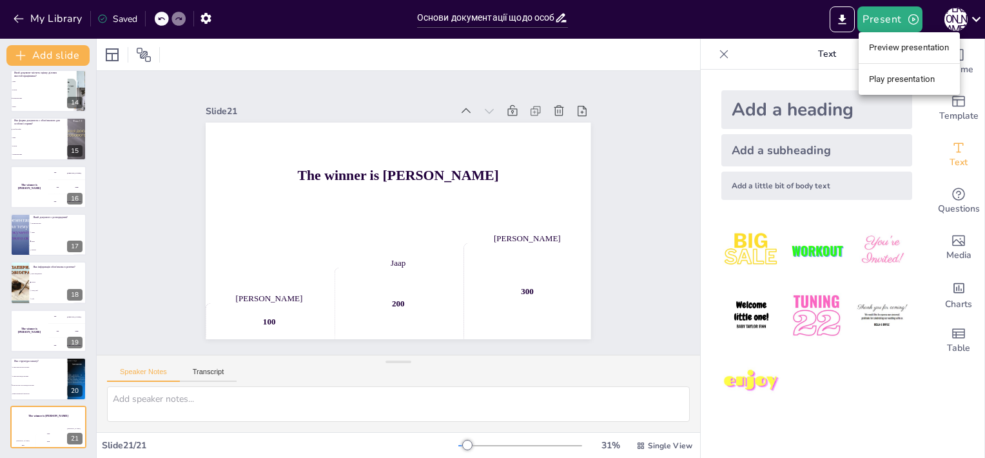
click at [919, 75] on li "Play presentation" at bounding box center [908, 79] width 101 height 21
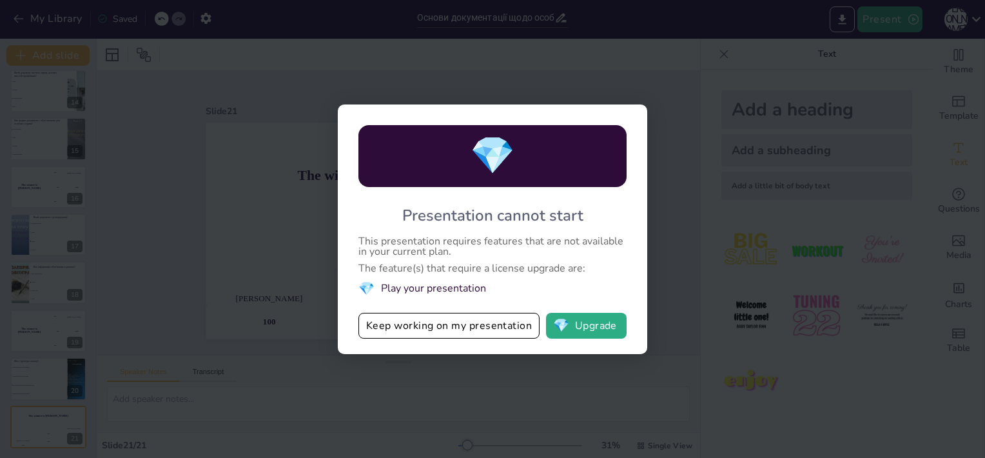
click at [864, 180] on div "💎 Presentation cannot start This presentation requires features that are not av…" at bounding box center [492, 229] width 985 height 458
click at [82, 225] on div "💎 Presentation cannot start This presentation requires features that are not av…" at bounding box center [492, 229] width 985 height 458
click at [35, 65] on div "💎 Presentation cannot start This presentation requires features that are not av…" at bounding box center [492, 229] width 985 height 458
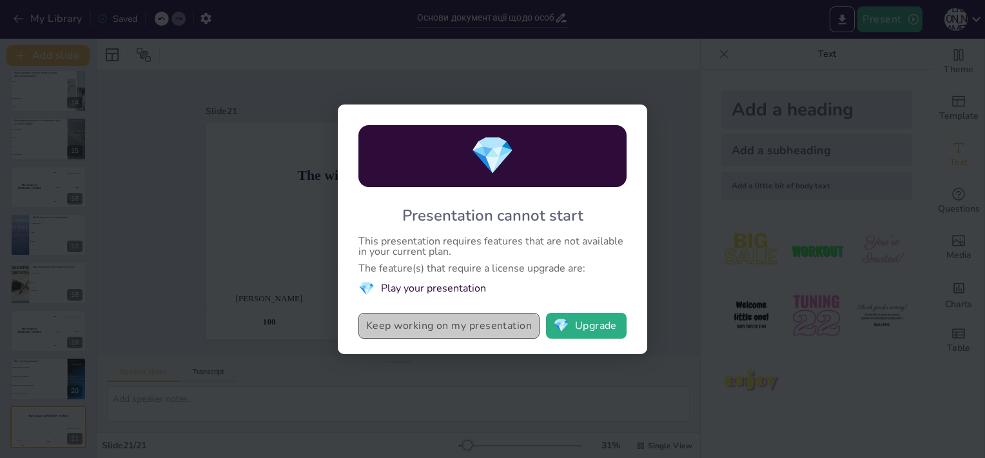
click at [483, 331] on button "Keep working on my presentation" at bounding box center [448, 326] width 181 height 26
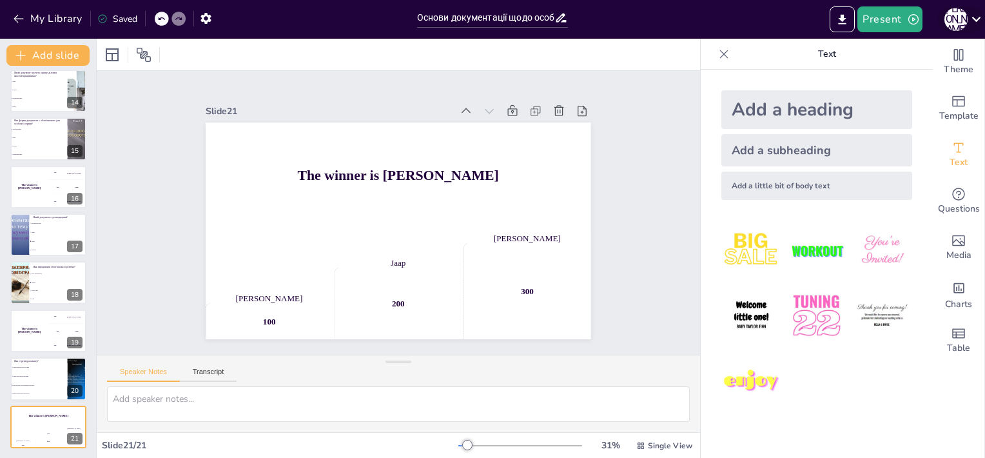
click at [978, 21] on icon at bounding box center [975, 18] width 17 height 17
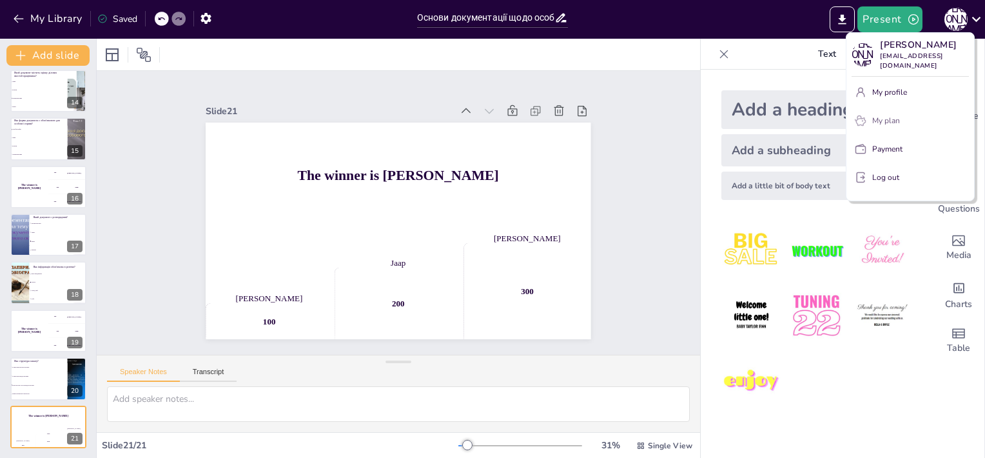
click at [901, 126] on div "My plan" at bounding box center [918, 121] width 92 height 12
